Goal: Task Accomplishment & Management: Use online tool/utility

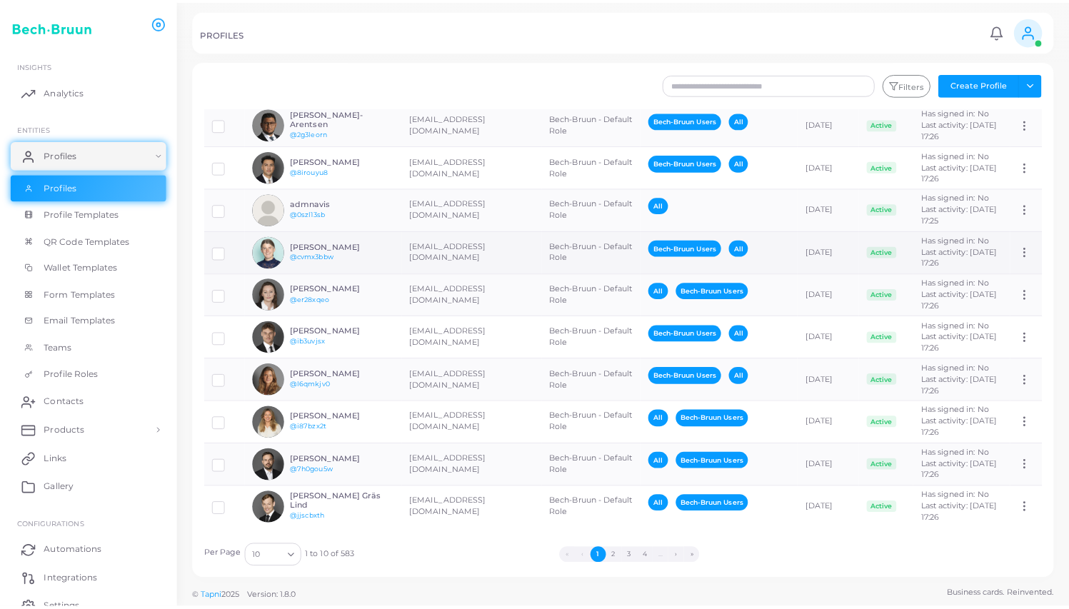
scroll to position [76, 0]
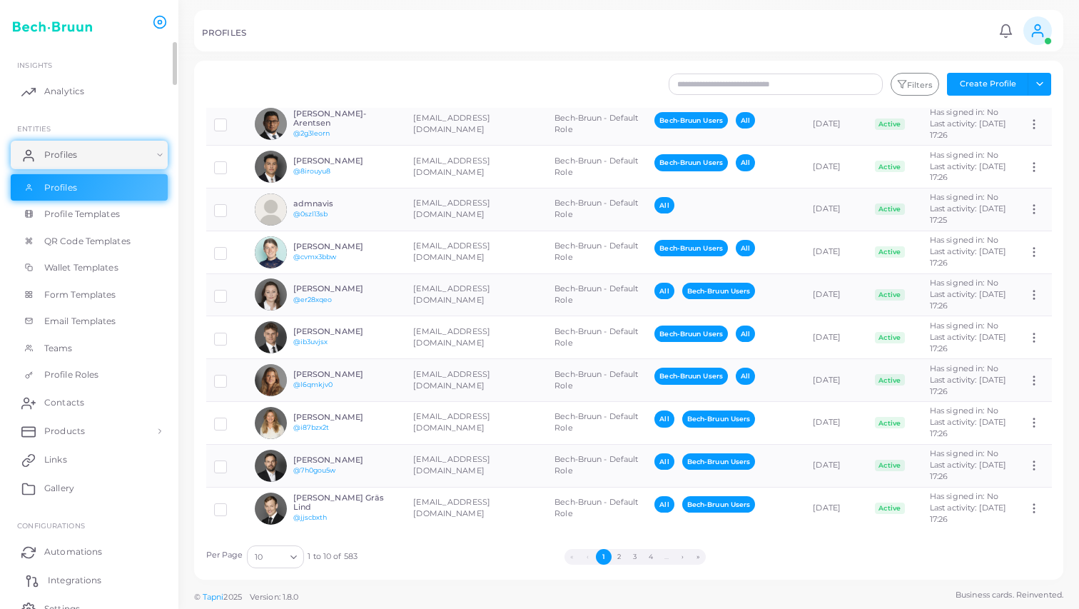
click at [86, 584] on span "Integrations" at bounding box center [75, 580] width 54 height 13
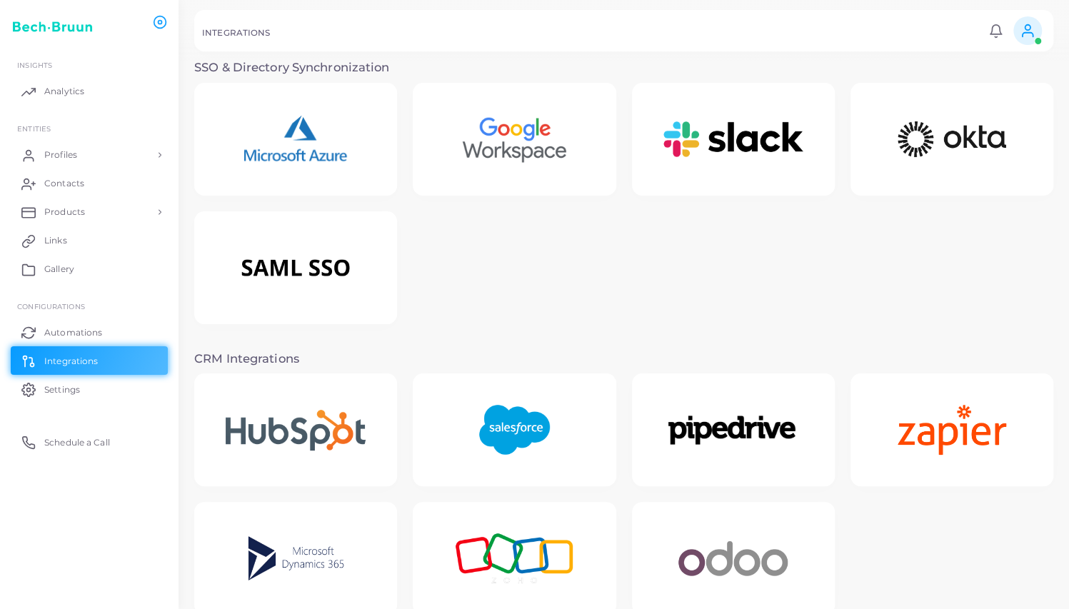
click at [296, 128] on img at bounding box center [295, 139] width 145 height 89
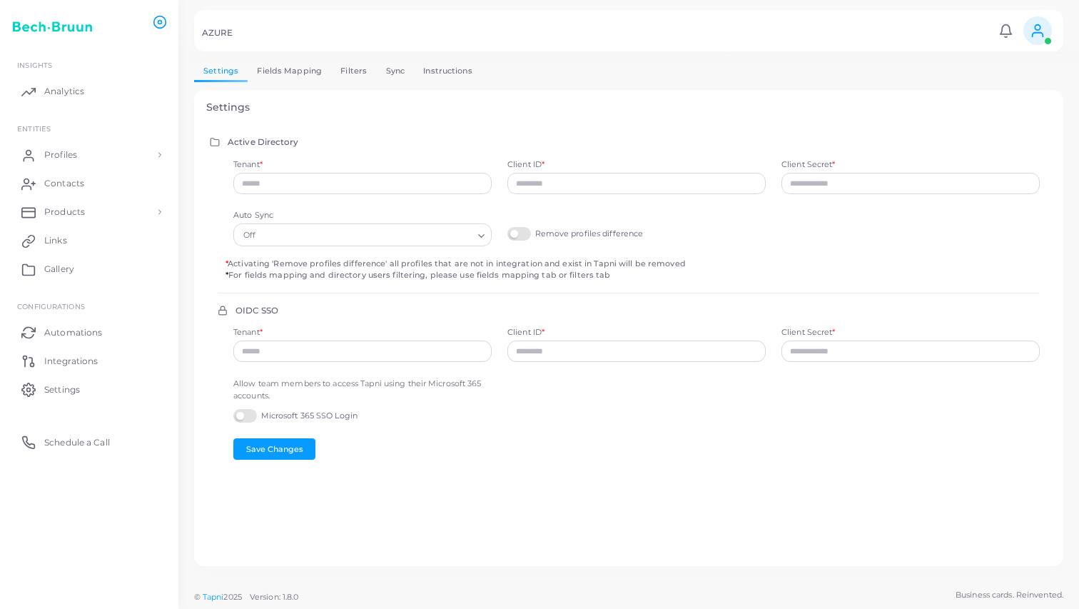
type input "**********"
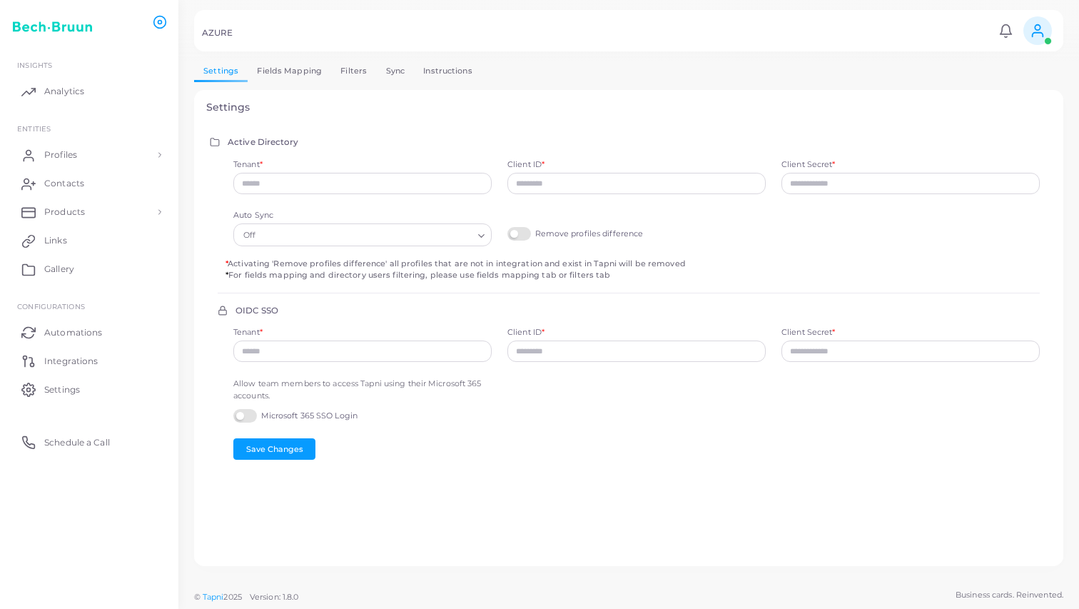
type input "**********"
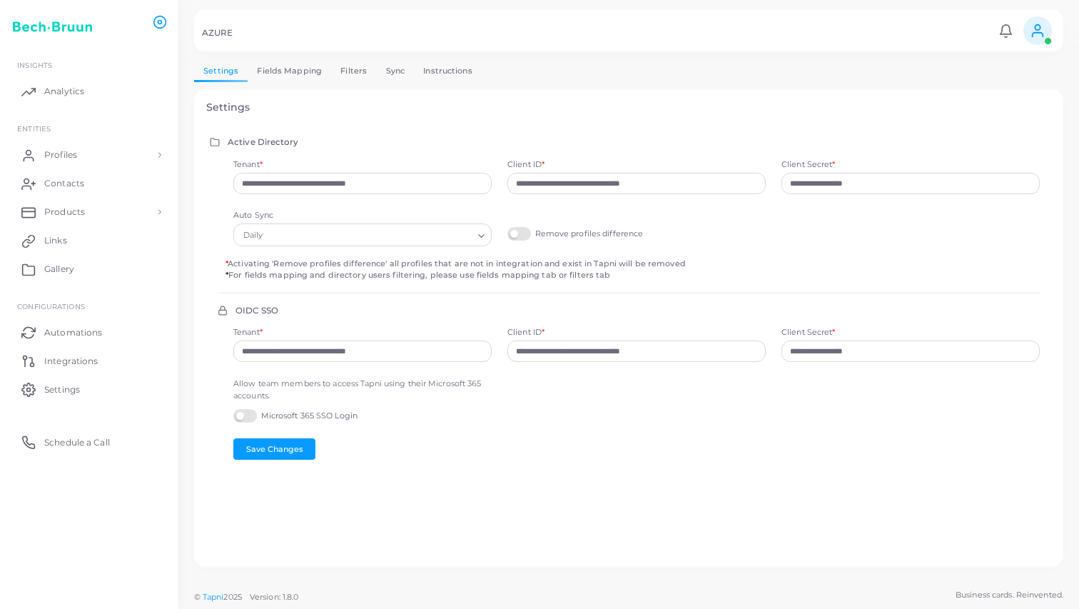
click at [293, 69] on link "Fields Mapping" at bounding box center [290, 71] width 84 height 21
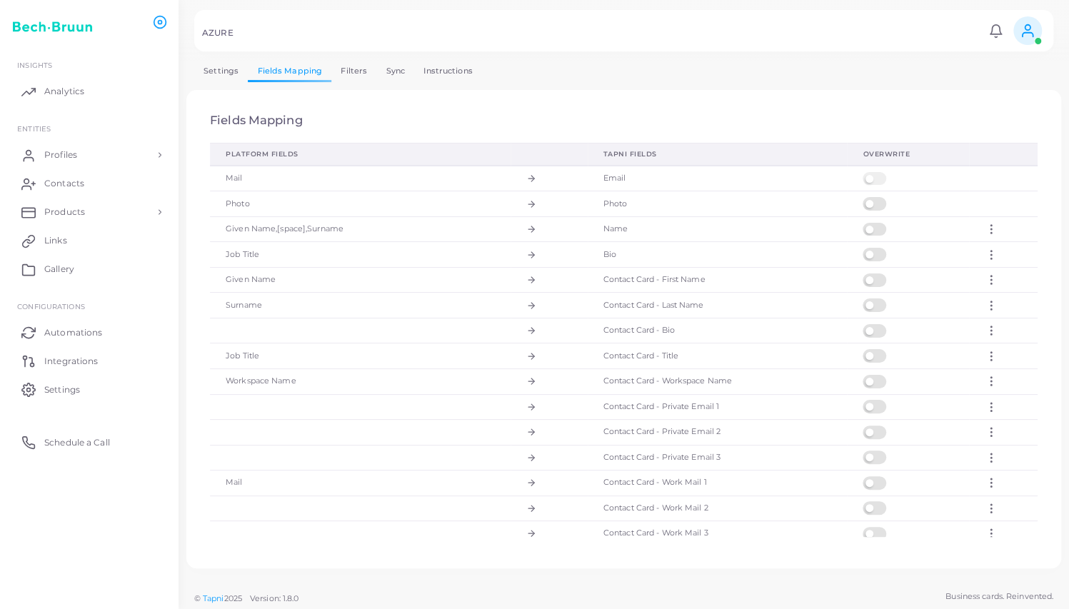
click at [348, 72] on link "Filters" at bounding box center [353, 71] width 45 height 21
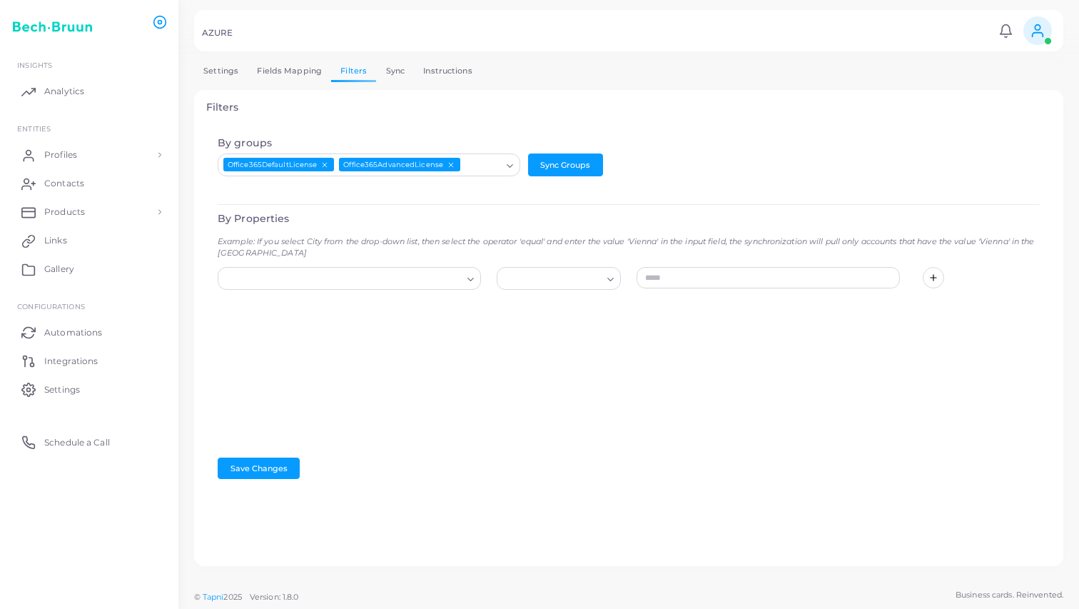
click at [391, 69] on link "Sync" at bounding box center [395, 71] width 38 height 21
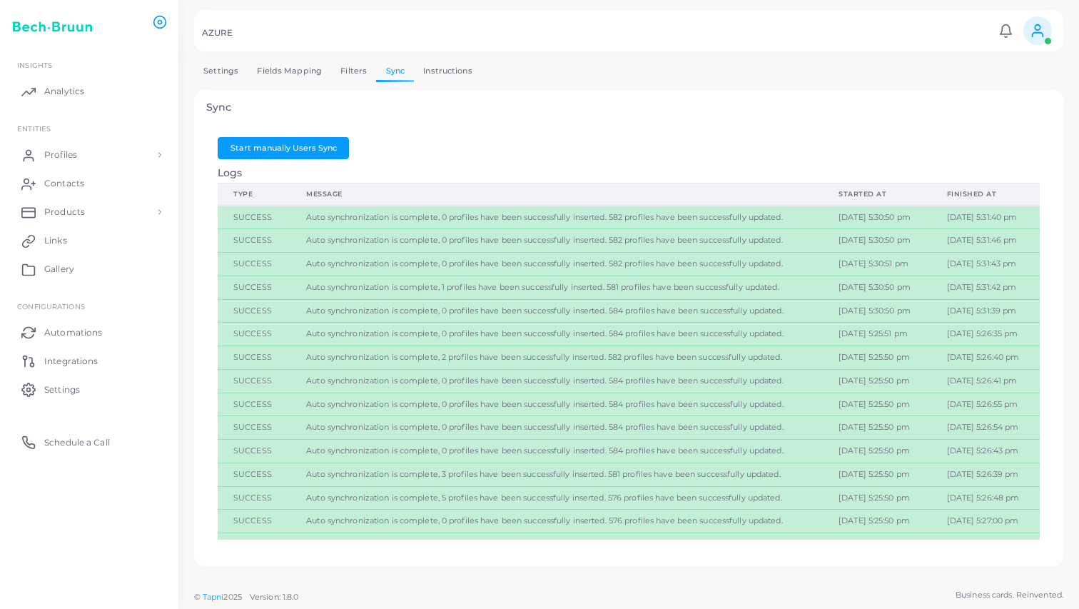
click at [434, 71] on link "Instructions" at bounding box center [448, 71] width 68 height 21
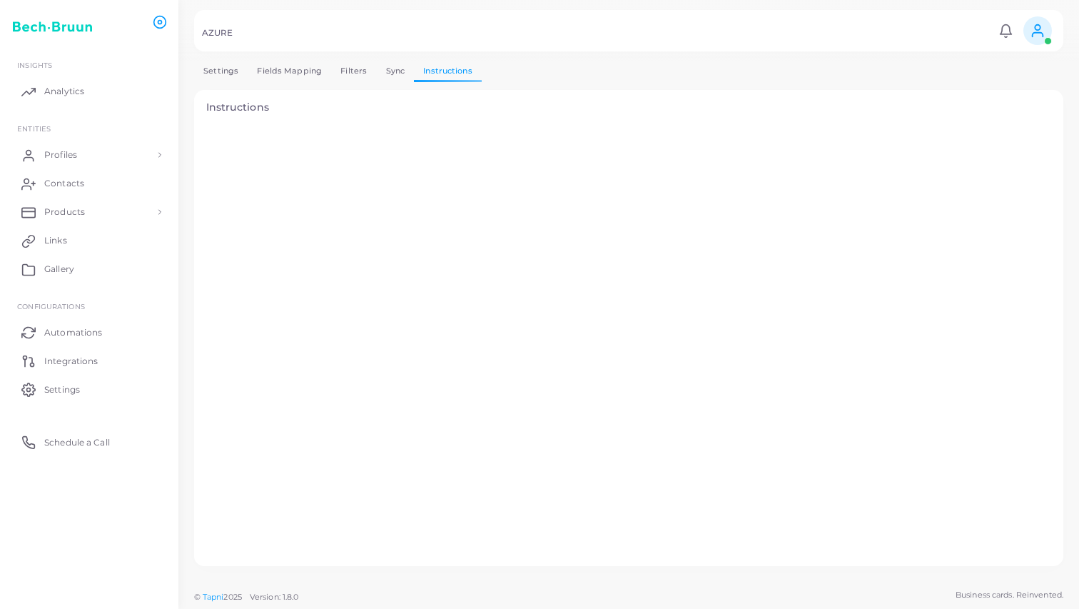
click at [355, 75] on link "Filters" at bounding box center [353, 71] width 45 height 21
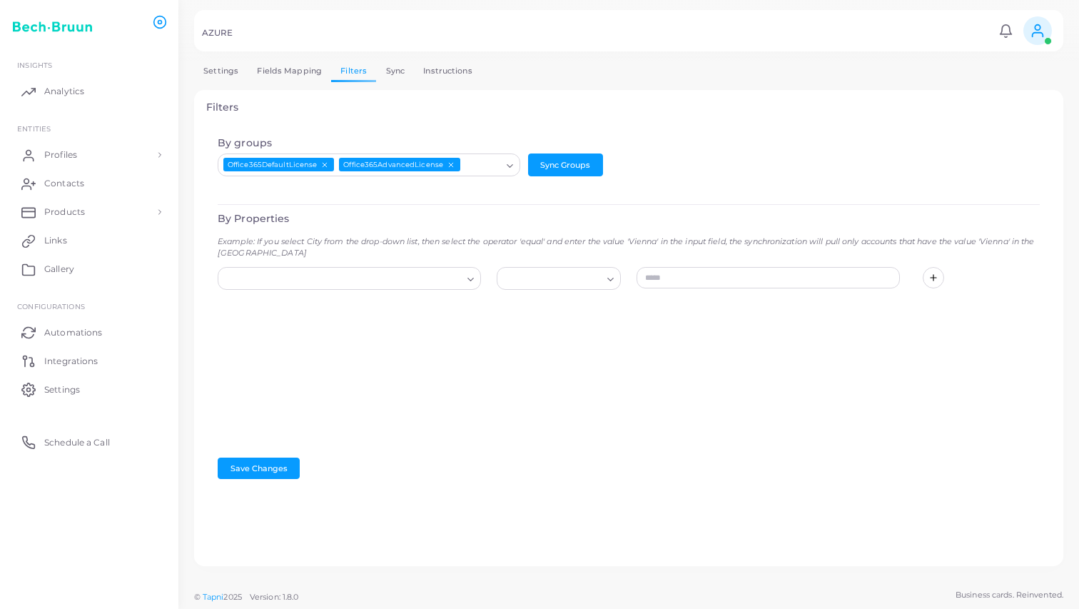
click at [401, 72] on link "Sync" at bounding box center [395, 71] width 38 height 21
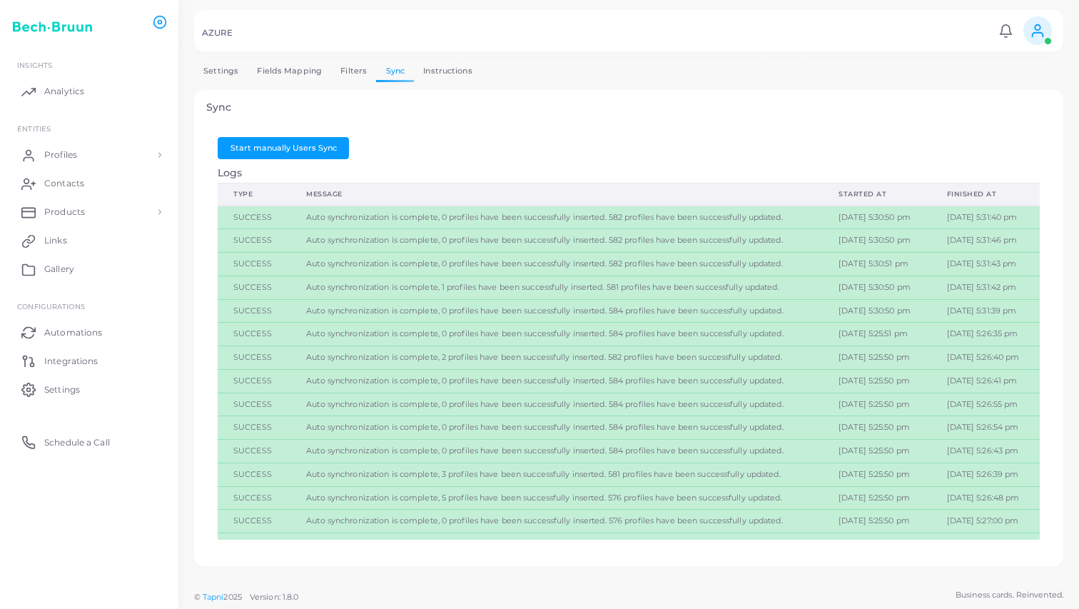
click at [435, 71] on link "Instructions" at bounding box center [448, 71] width 68 height 21
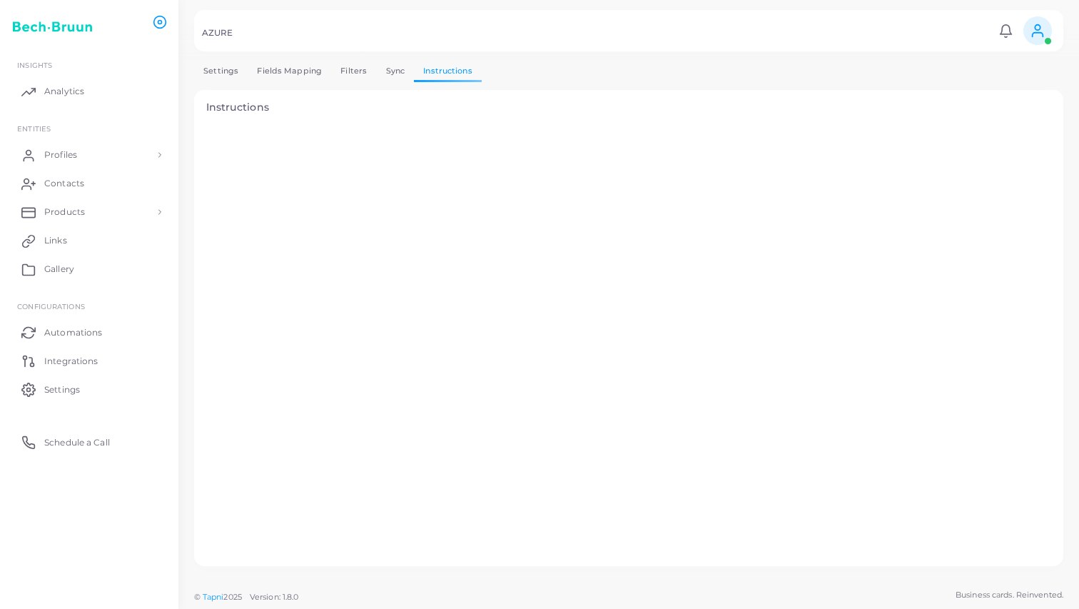
click at [221, 68] on link "Settings" at bounding box center [221, 71] width 54 height 21
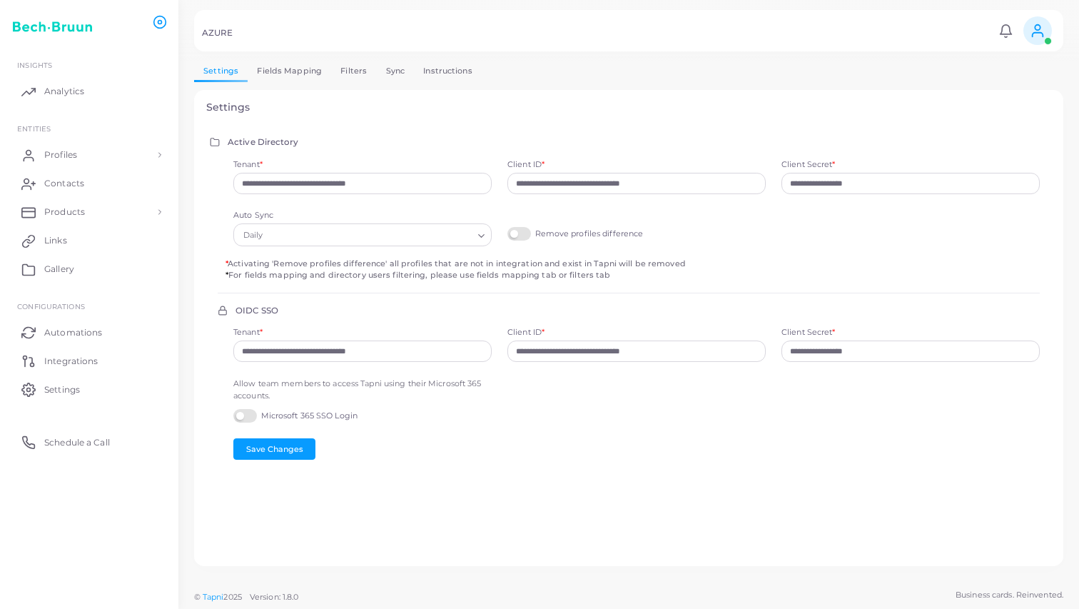
click at [293, 59] on div at bounding box center [539, 30] width 1079 height 61
click at [297, 64] on link "Fields Mapping" at bounding box center [290, 71] width 84 height 21
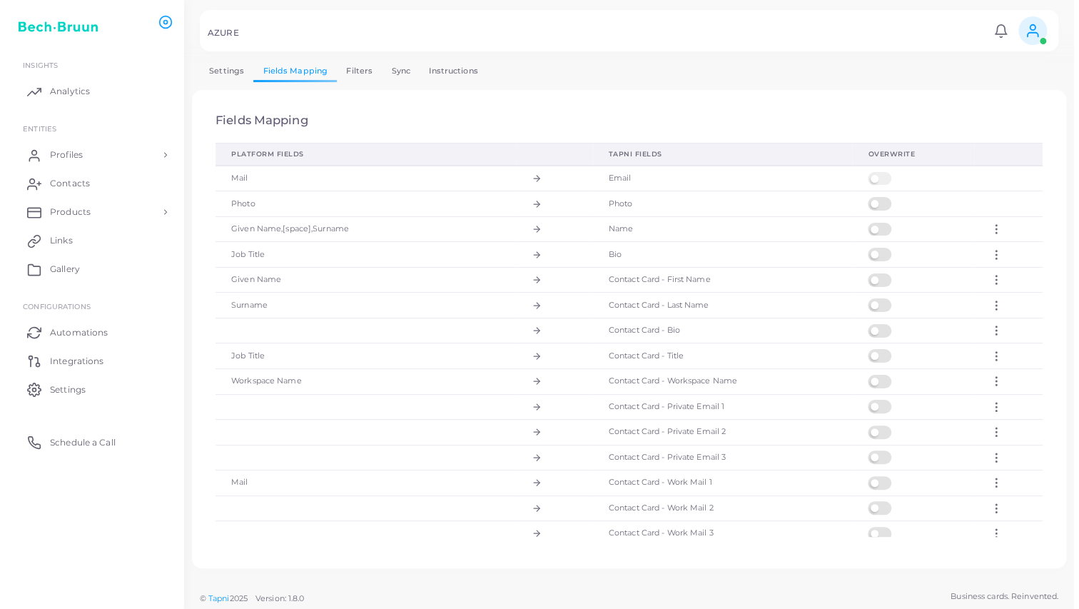
scroll to position [1, 0]
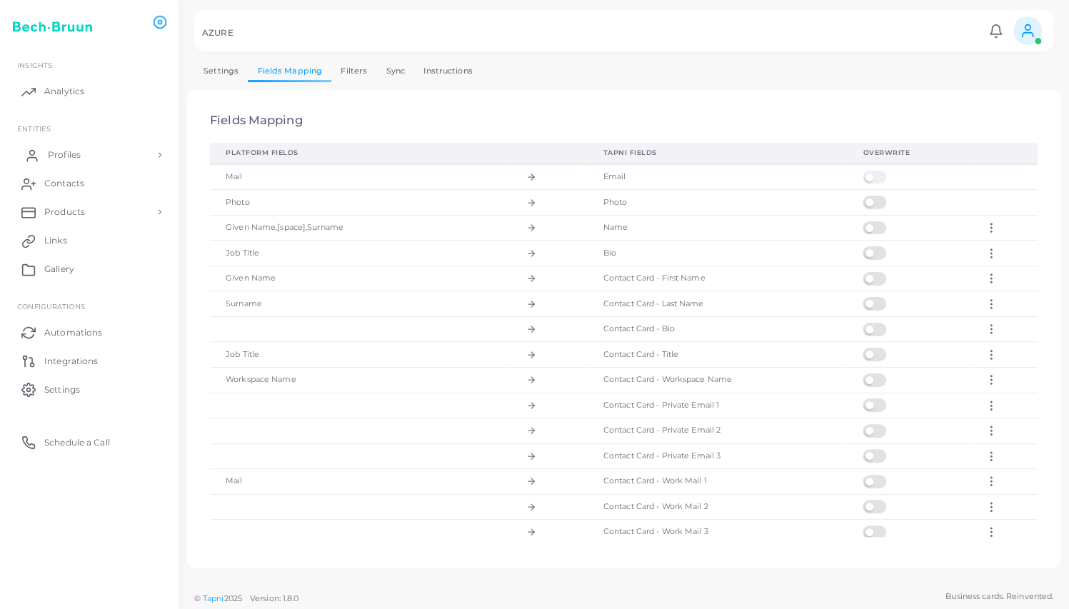
click at [59, 151] on span "Profiles" at bounding box center [64, 154] width 33 height 13
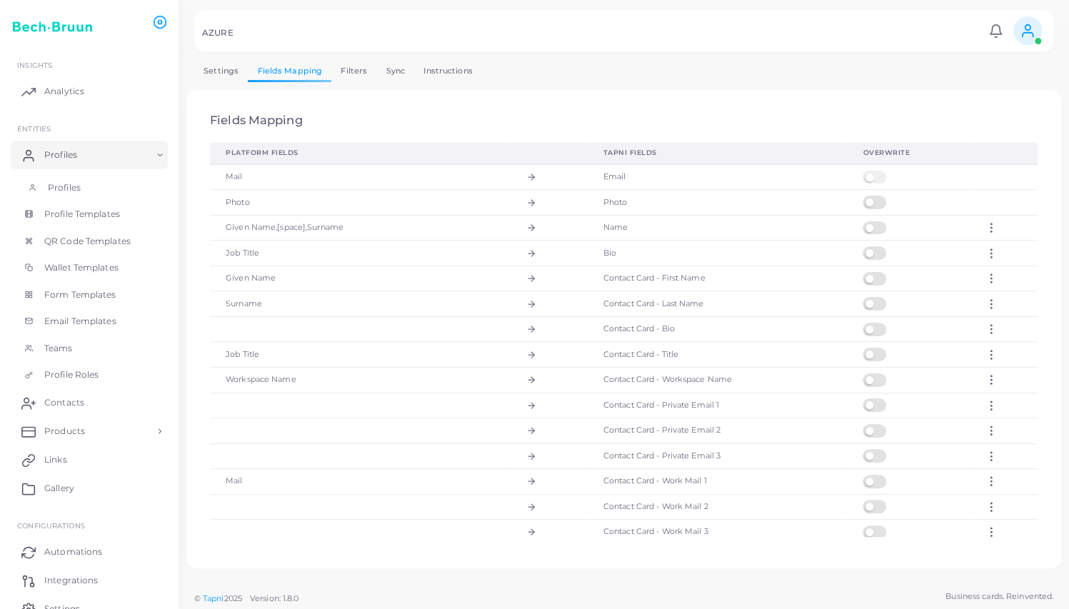
click at [64, 182] on span "Profiles" at bounding box center [64, 187] width 33 height 13
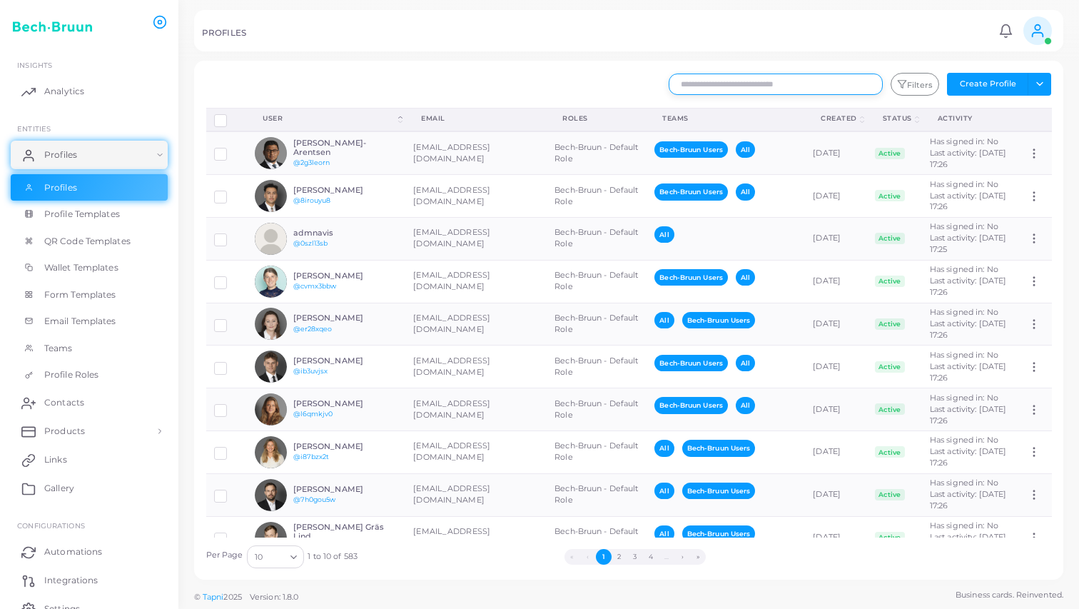
click at [762, 74] on input "text" at bounding box center [776, 84] width 214 height 21
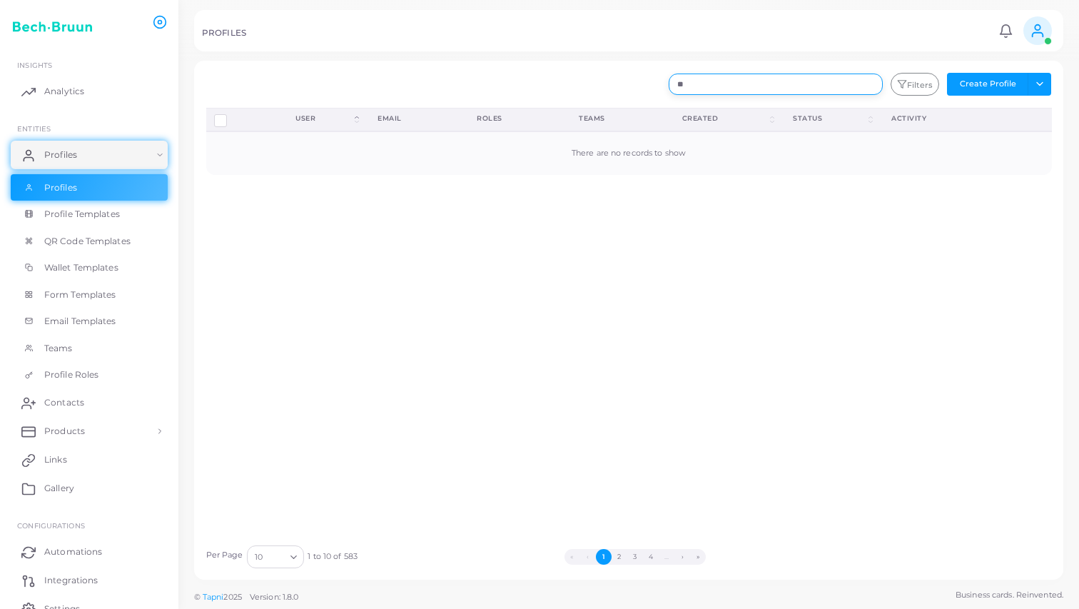
type input "*"
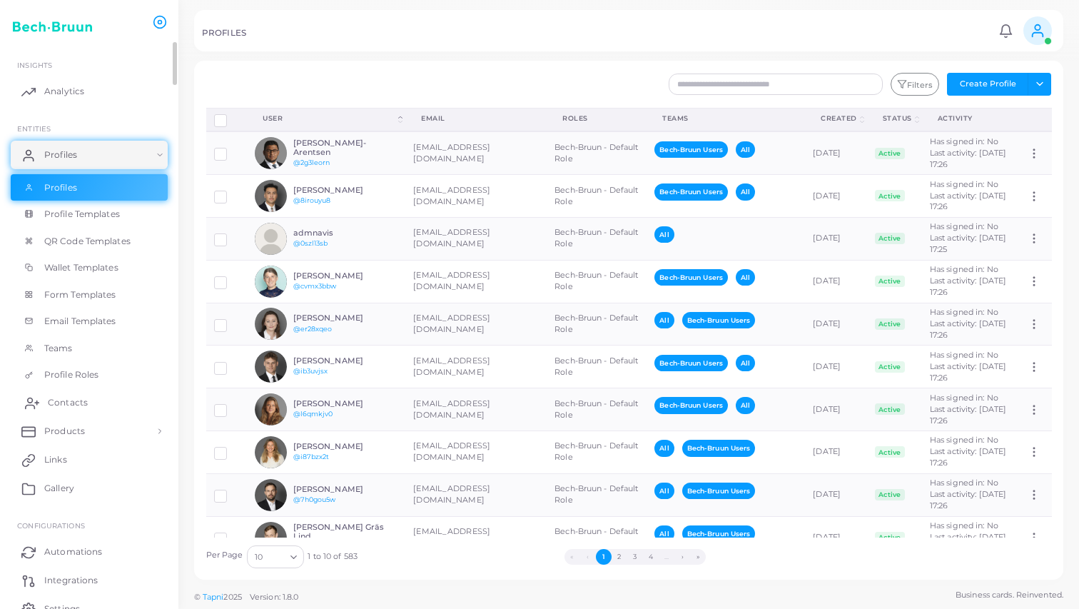
click at [64, 398] on span "Contacts" at bounding box center [68, 402] width 40 height 13
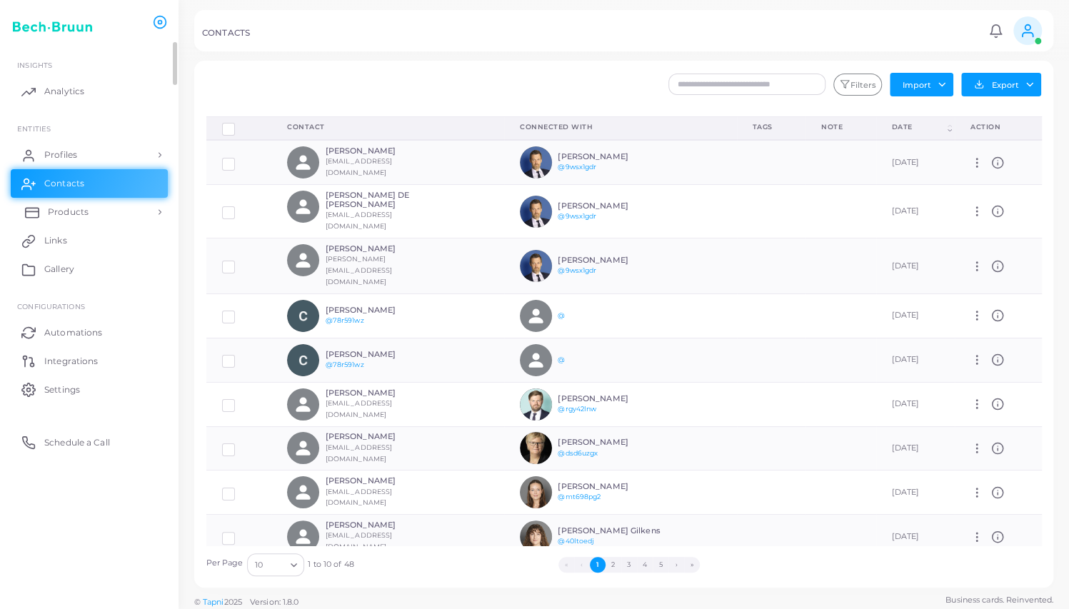
click at [65, 206] on span "Products" at bounding box center [68, 212] width 41 height 13
click at [64, 249] on span "Products" at bounding box center [68, 244] width 41 height 13
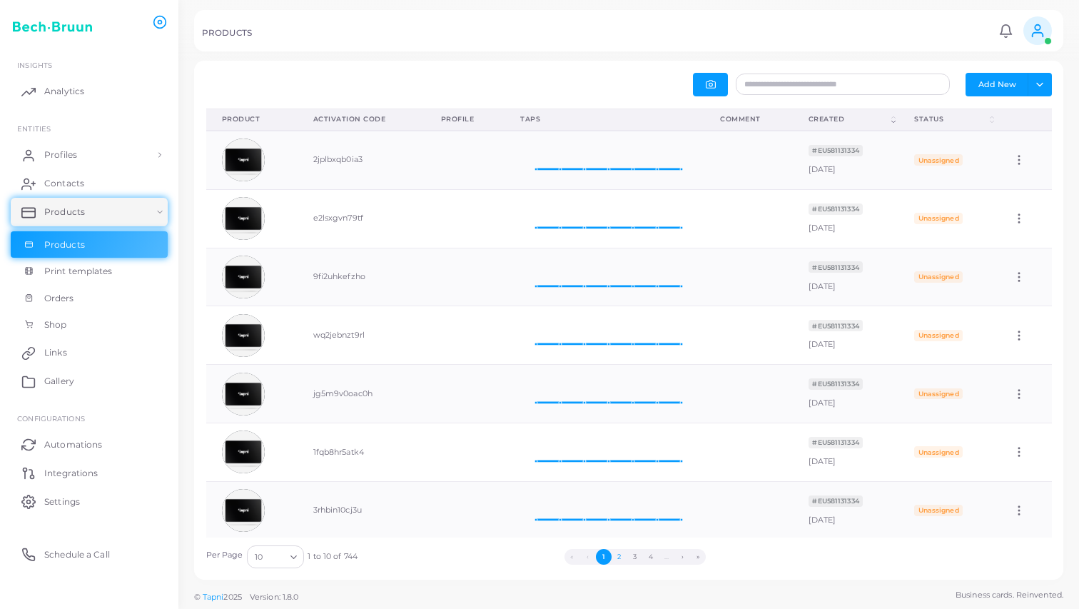
click at [618, 558] on button "2" at bounding box center [620, 557] width 16 height 16
click at [642, 558] on button "3" at bounding box center [639, 557] width 16 height 16
click at [652, 556] on button "4" at bounding box center [655, 557] width 16 height 16
click at [70, 89] on span "Analytics" at bounding box center [68, 91] width 40 height 13
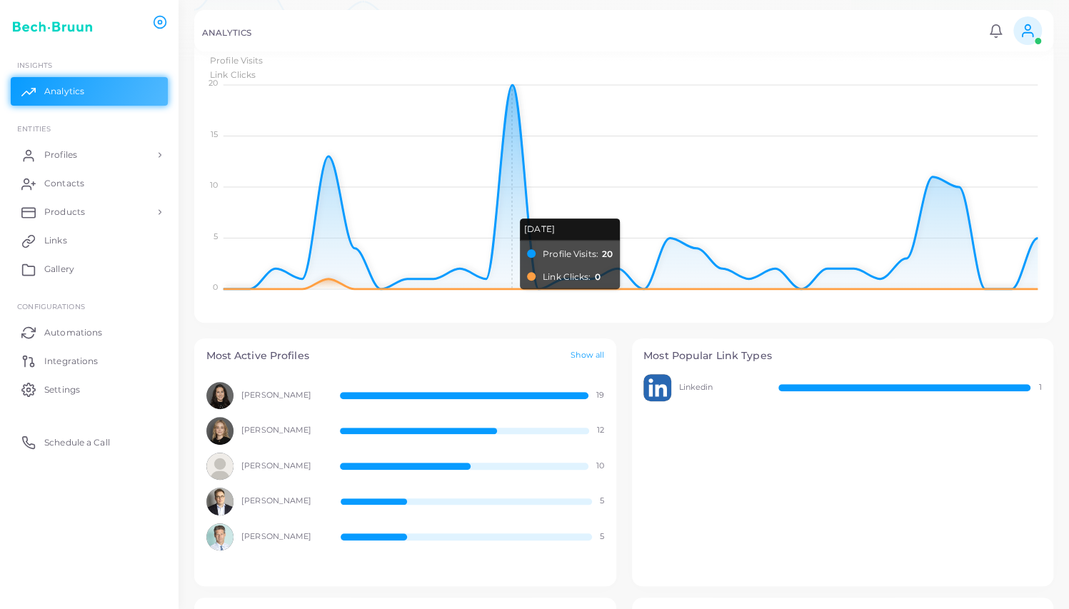
scroll to position [242, 0]
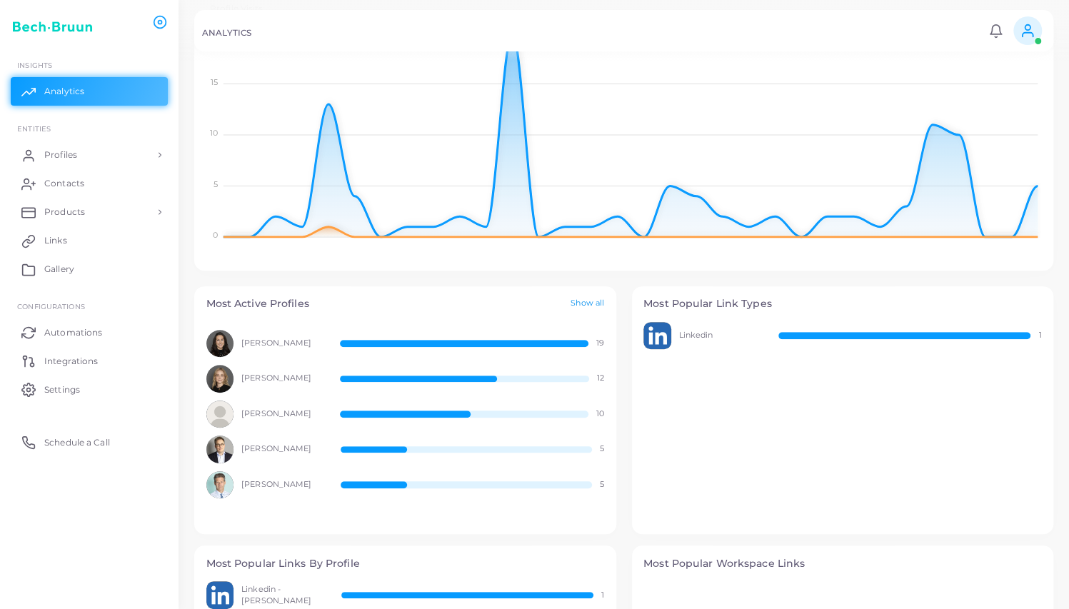
click at [593, 303] on link "Show all" at bounding box center [587, 304] width 34 height 12
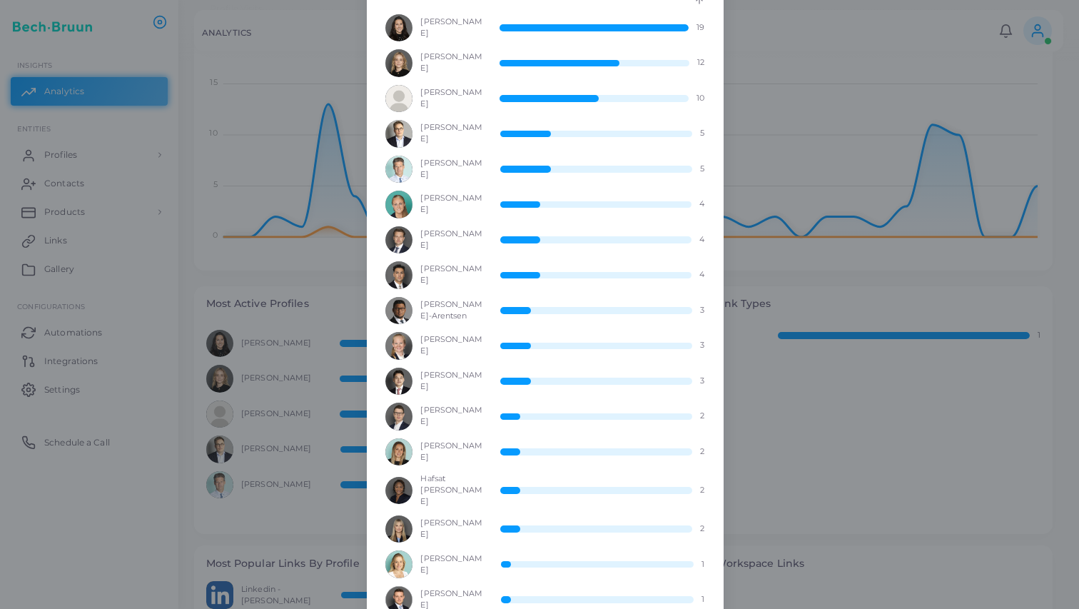
scroll to position [0, 0]
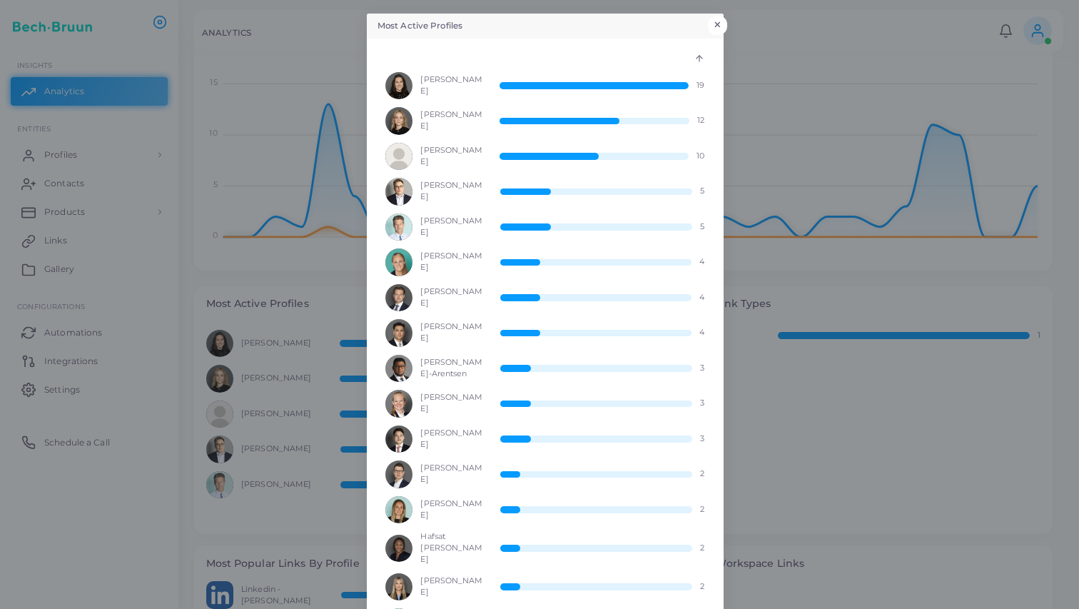
click at [717, 24] on button "×" at bounding box center [717, 25] width 19 height 19
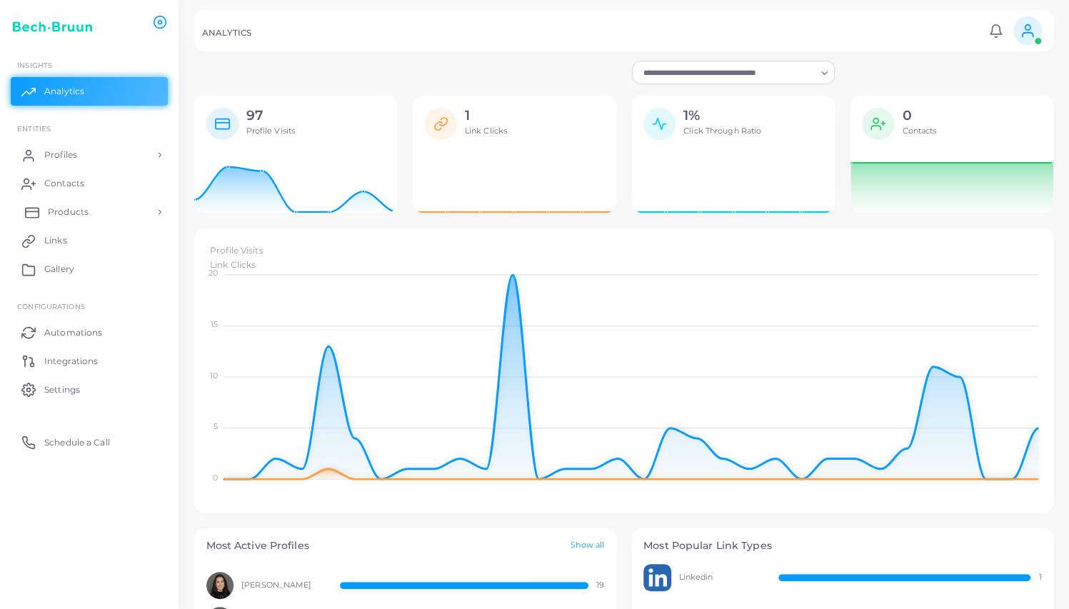
click at [91, 213] on link "Products" at bounding box center [89, 212] width 157 height 29
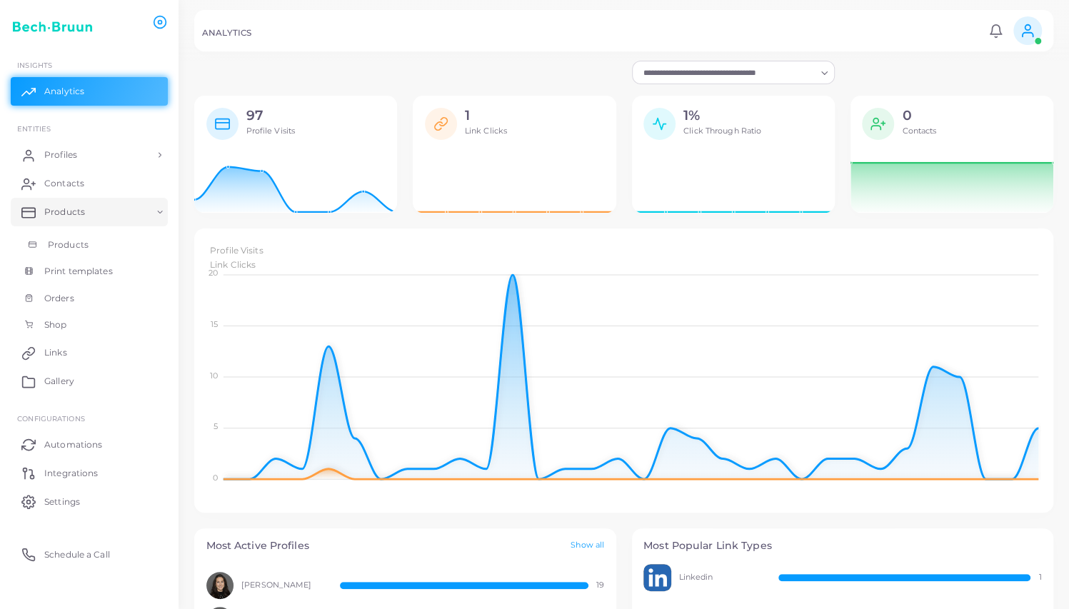
click at [56, 239] on span "Products" at bounding box center [68, 244] width 41 height 13
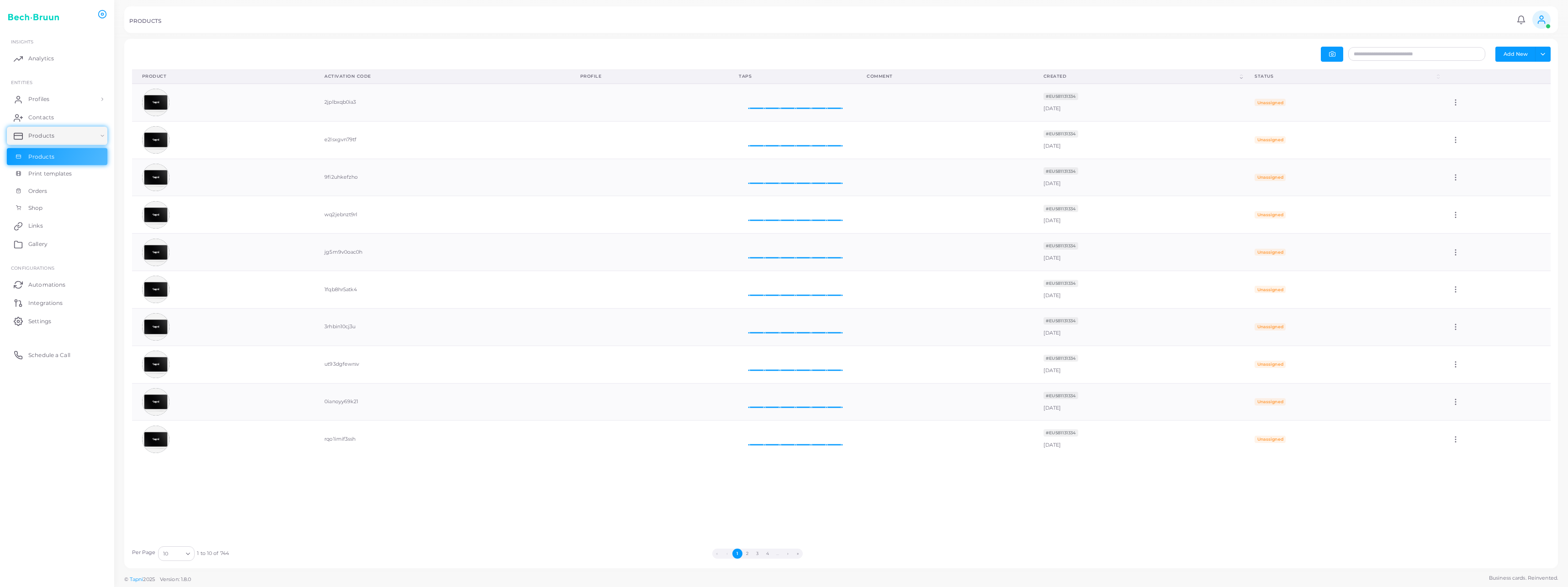
scroll to position [7, 7]
click at [57, 57] on link "Analytics" at bounding box center [57, 58] width 100 height 19
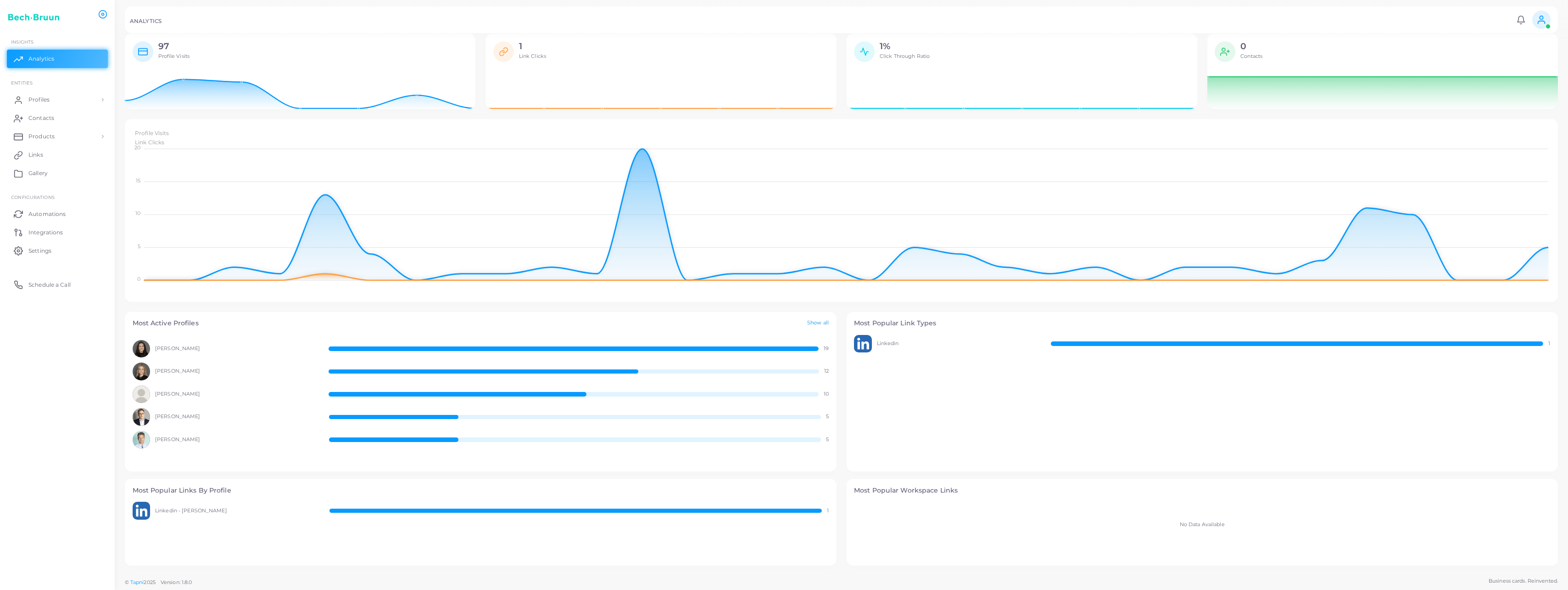
click at [694, 322] on link "Show all" at bounding box center [818, 323] width 22 height 8
